Goal: Find specific page/section

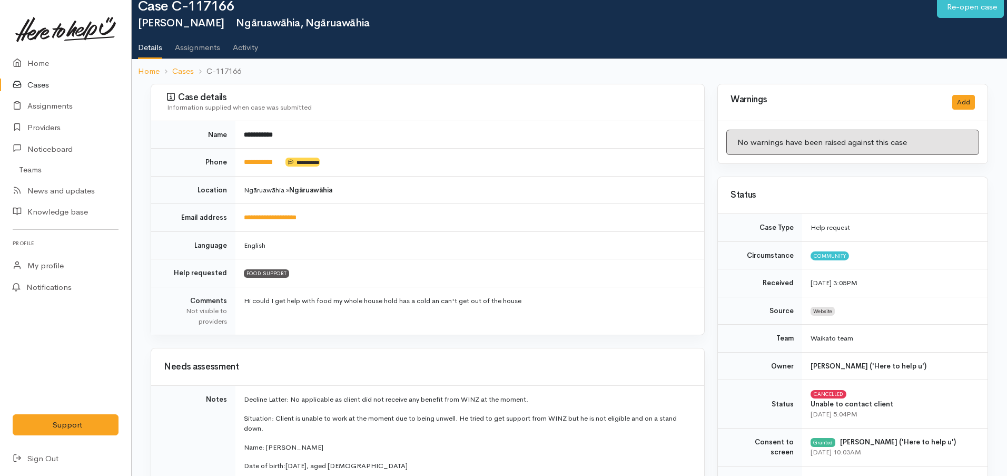
scroll to position [66, 0]
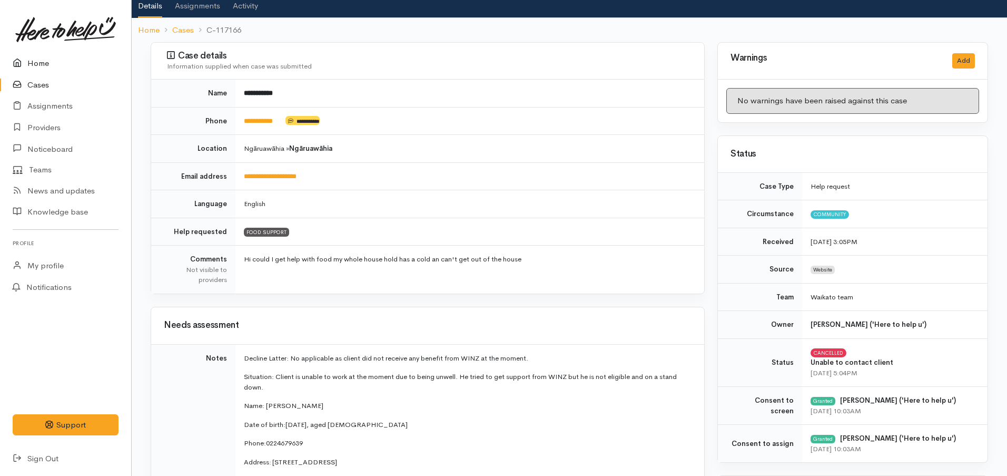
click at [26, 70] on icon at bounding box center [20, 63] width 15 height 13
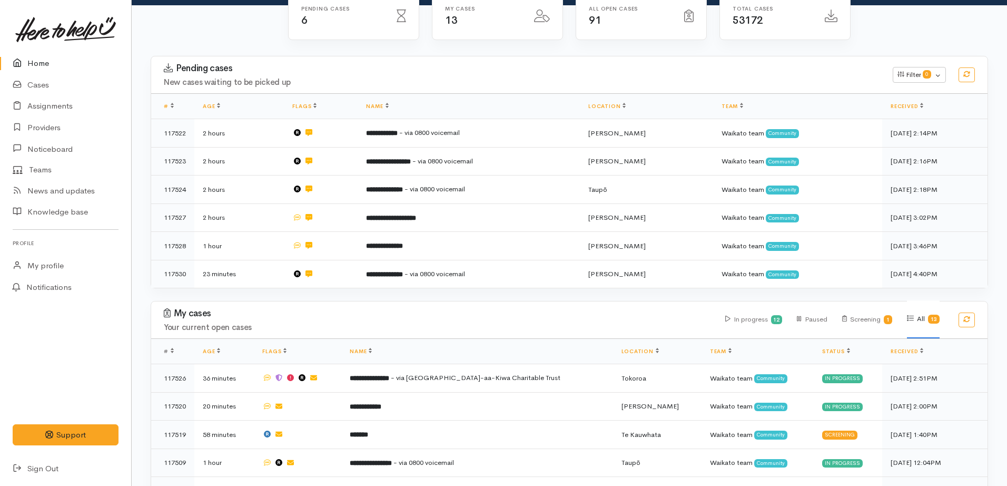
scroll to position [387, 0]
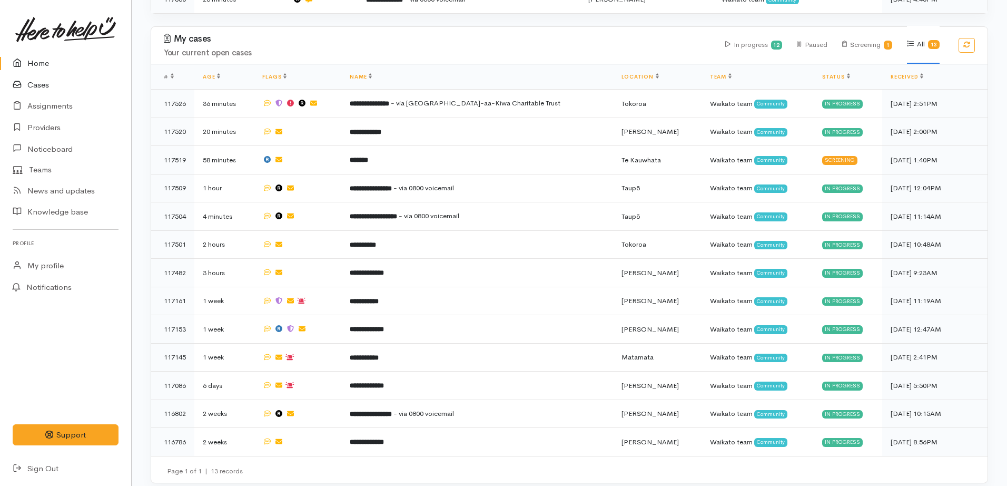
click at [22, 84] on icon at bounding box center [20, 84] width 15 height 13
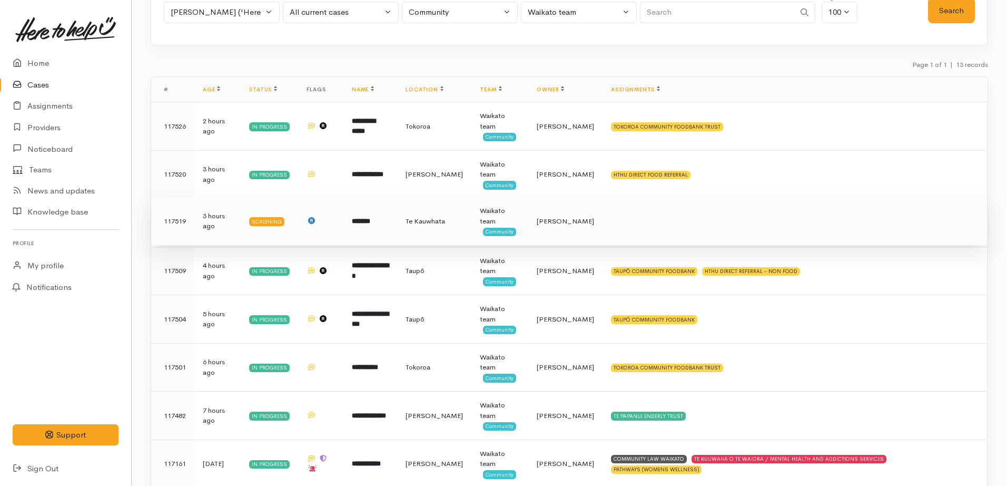
scroll to position [156, 0]
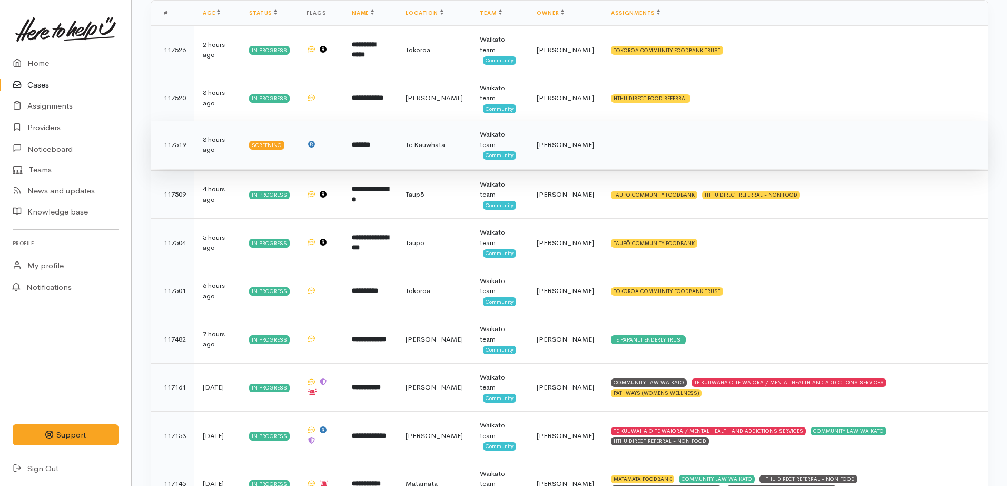
click at [367, 151] on td "*******" at bounding box center [370, 145] width 54 height 48
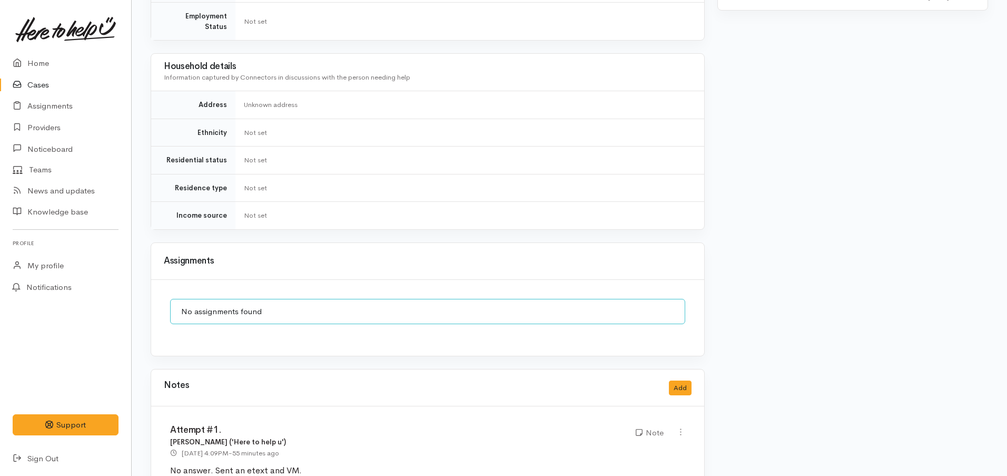
scroll to position [830, 0]
click at [60, 72] on link "Home" at bounding box center [65, 64] width 131 height 22
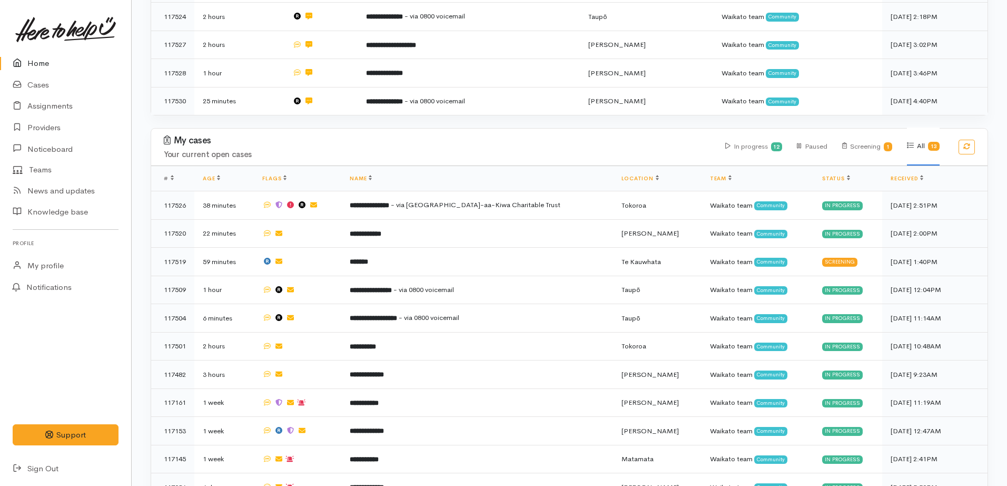
scroll to position [387, 0]
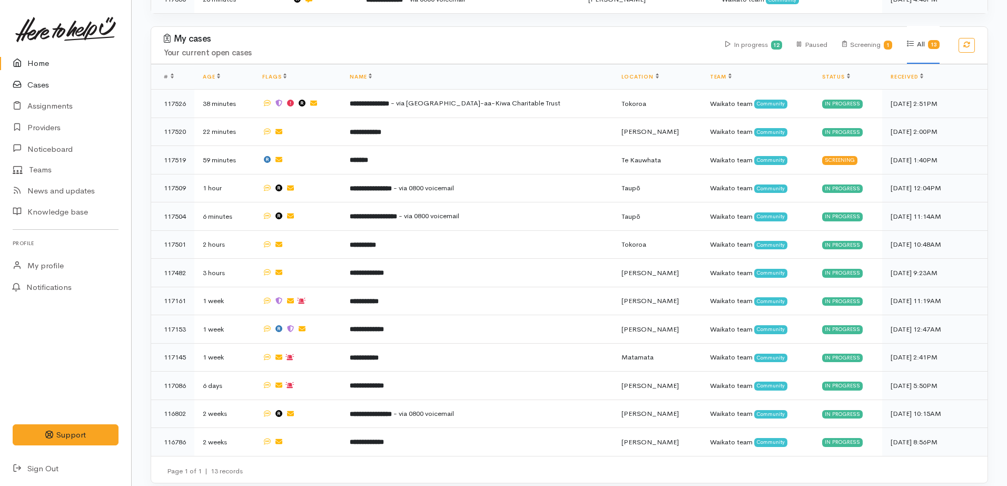
click at [40, 81] on link "Cases" at bounding box center [65, 85] width 131 height 22
